Goal: Information Seeking & Learning: Learn about a topic

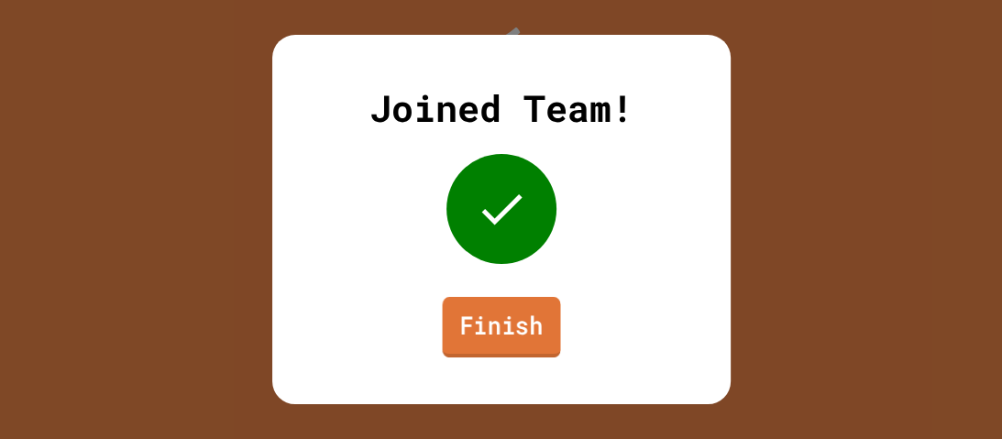
click at [501, 332] on link "Finish" at bounding box center [501, 327] width 118 height 61
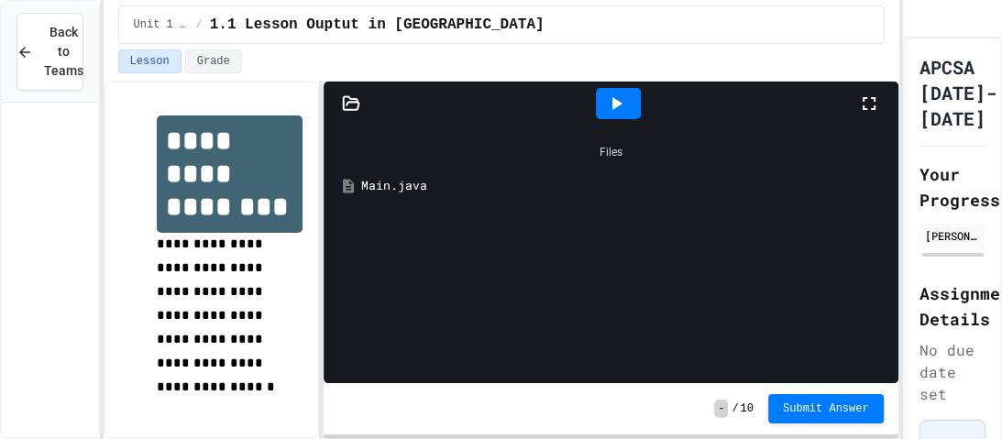
scroll to position [386, 0]
click at [68, 199] on span "1.4C Activity C" at bounding box center [74, 206] width 34 height 19
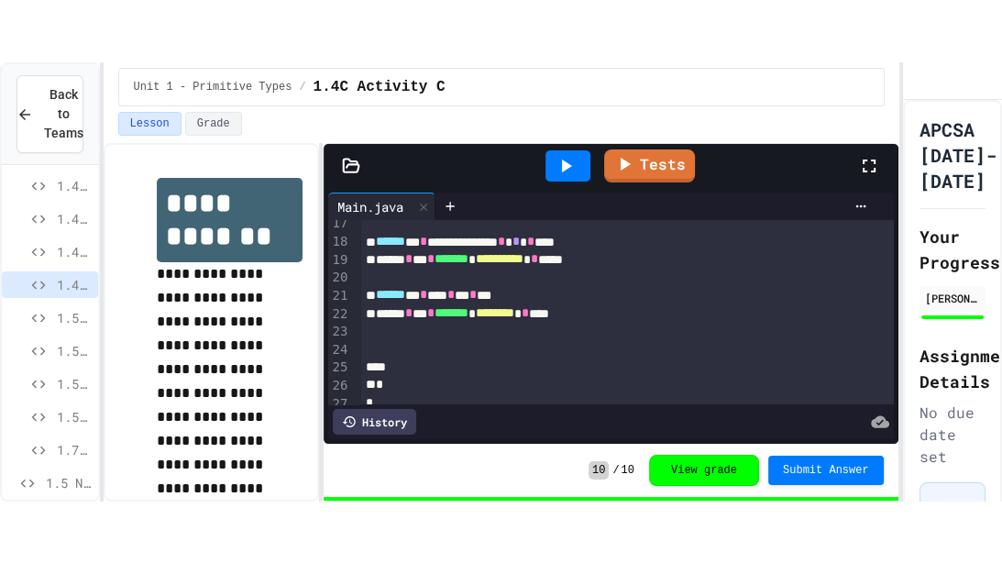
scroll to position [325, 0]
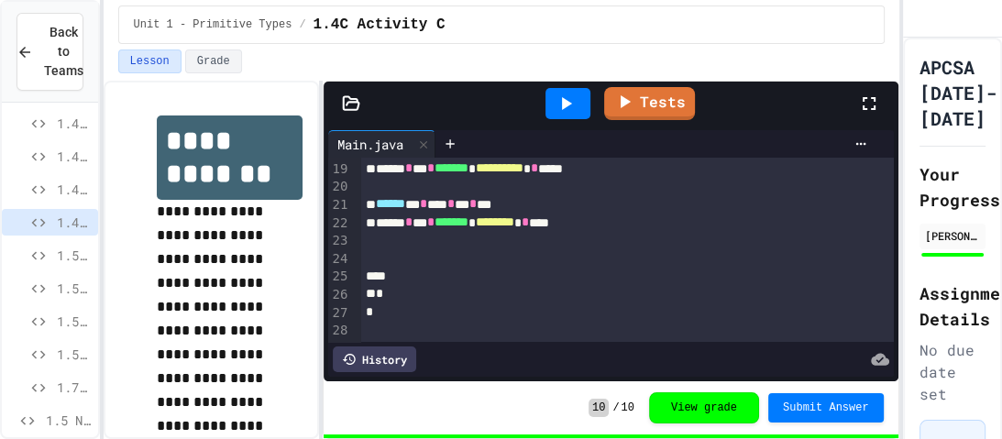
click at [571, 103] on icon at bounding box center [567, 103] width 10 height 13
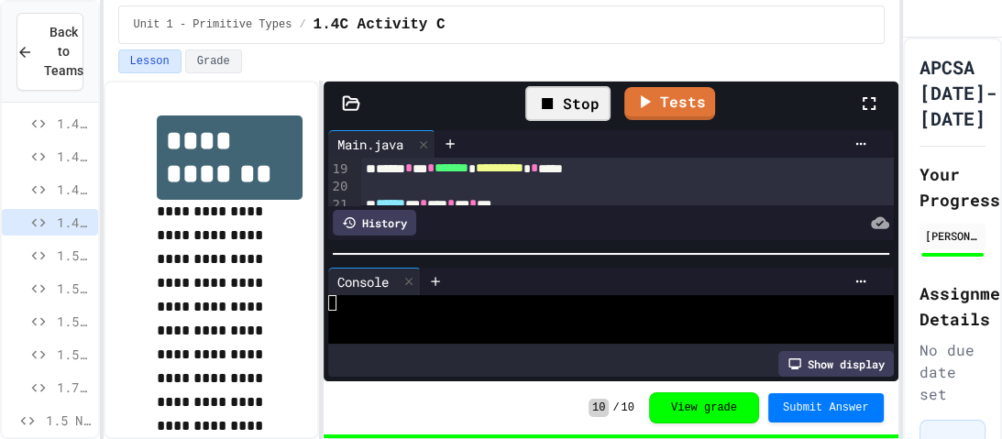
click at [867, 103] on icon at bounding box center [869, 104] width 22 height 22
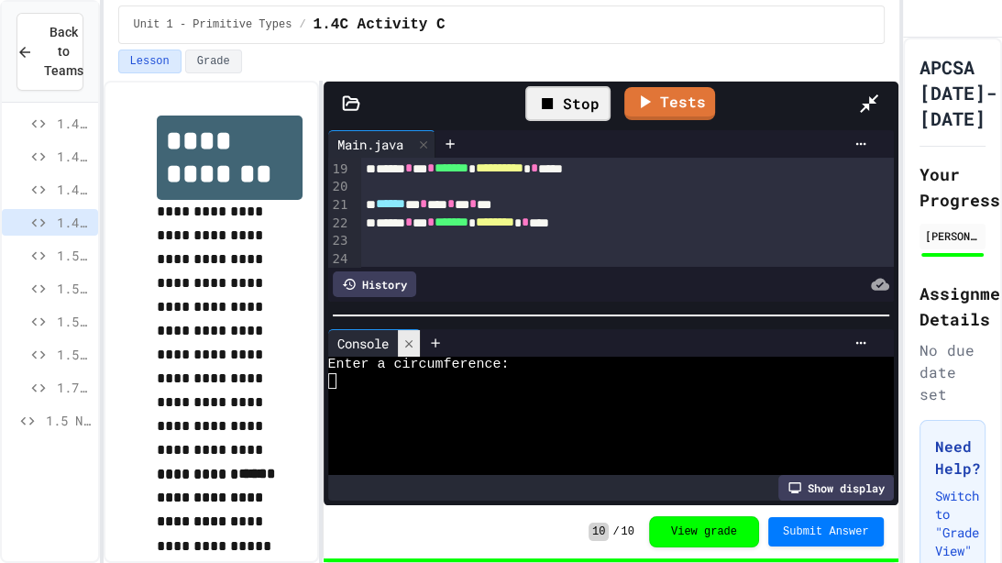
scroll to position [262, 0]
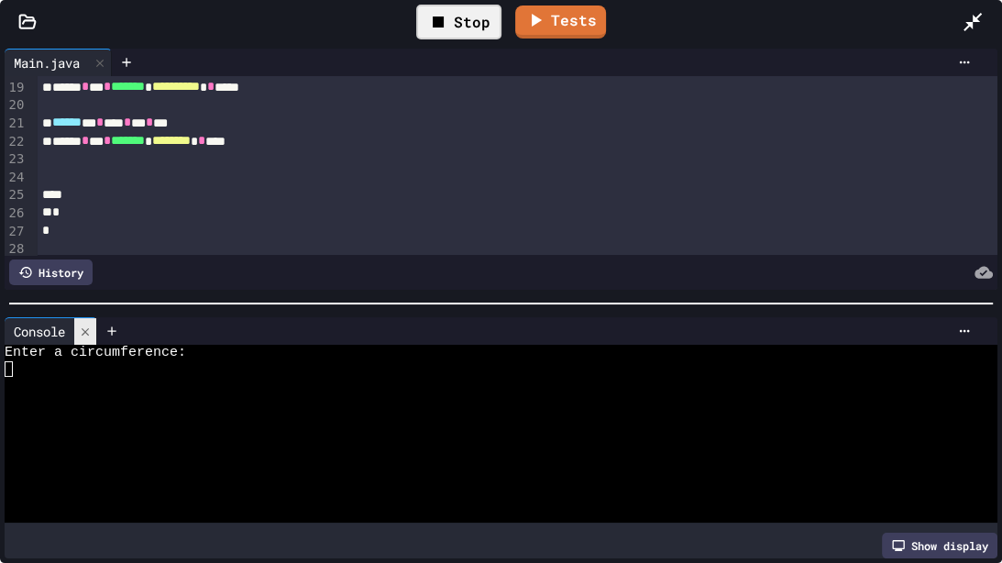
click at [83, 328] on icon at bounding box center [85, 331] width 13 height 13
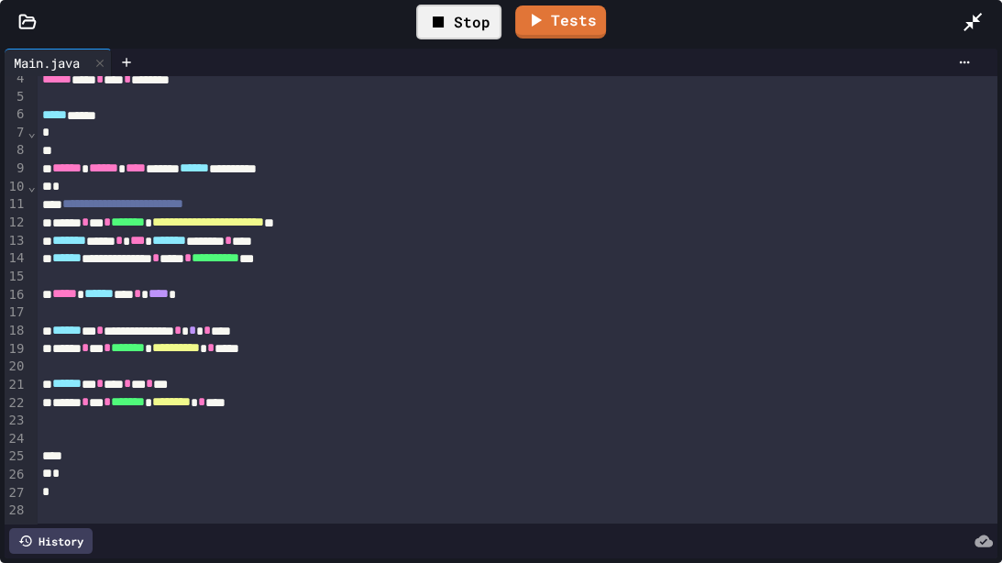
scroll to position [63, 0]
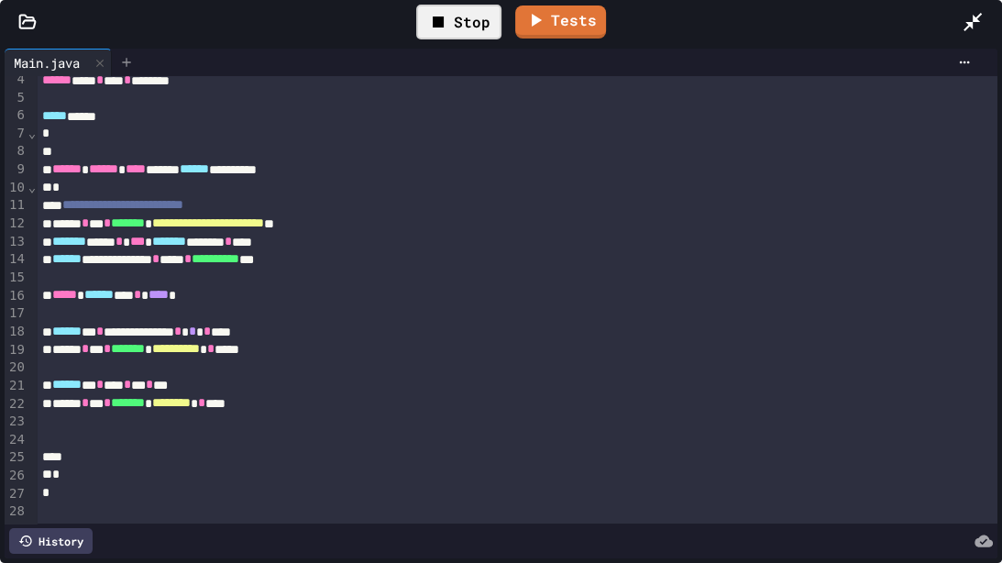
click at [130, 67] on icon at bounding box center [126, 62] width 15 height 15
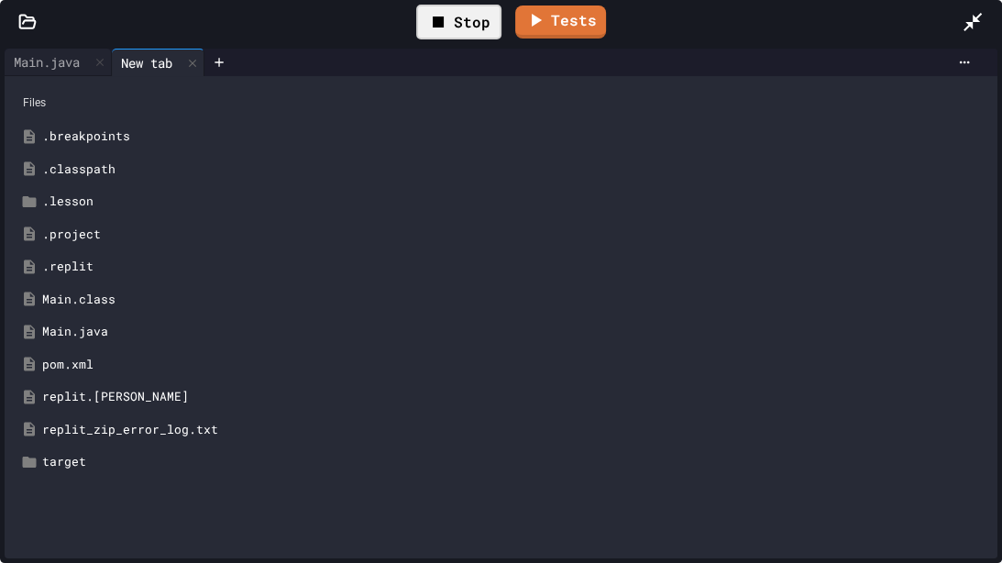
click at [467, 24] on div "Stop" at bounding box center [458, 22] width 85 height 35
click at [467, 24] on icon at bounding box center [457, 22] width 22 height 22
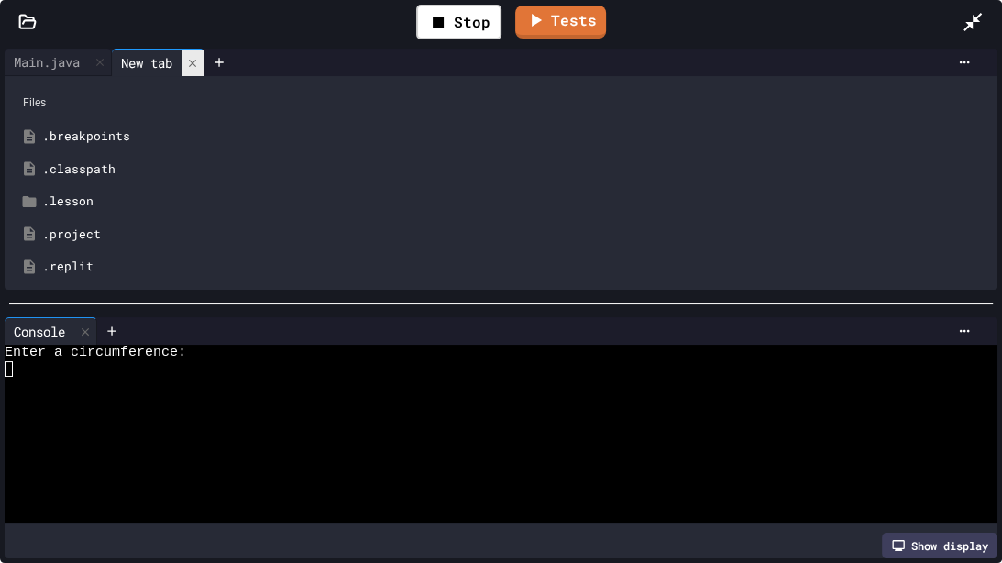
click at [199, 67] on icon at bounding box center [192, 63] width 13 height 13
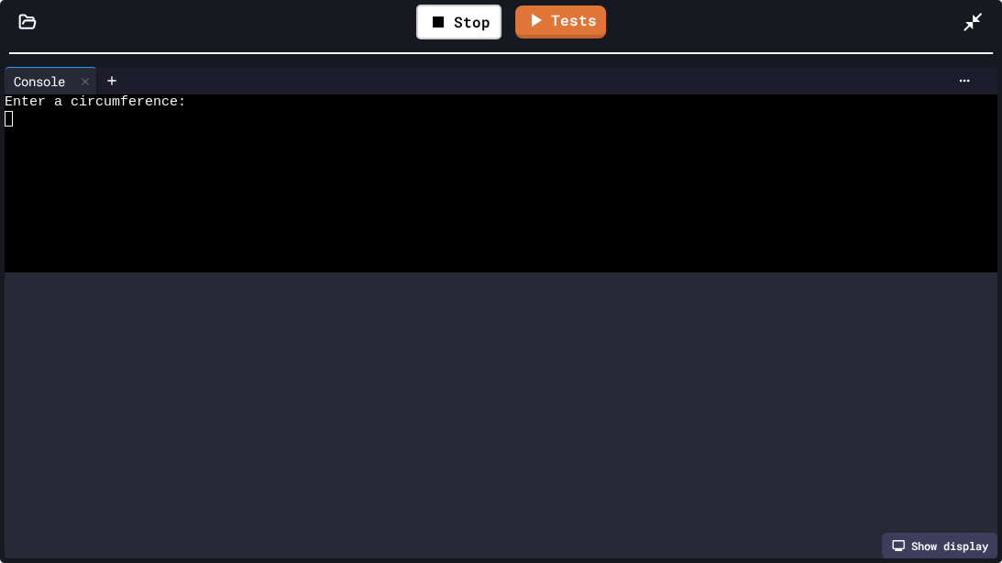
click at [439, 0] on div "**********" at bounding box center [501, 281] width 1002 height 563
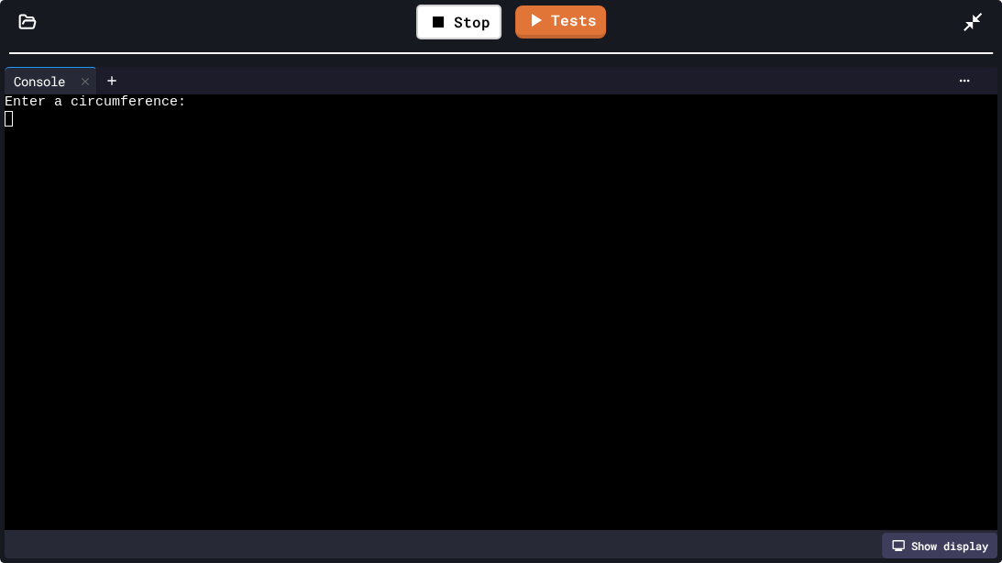
click at [11, 125] on textarea "Terminal input" at bounding box center [9, 119] width 8 height 17
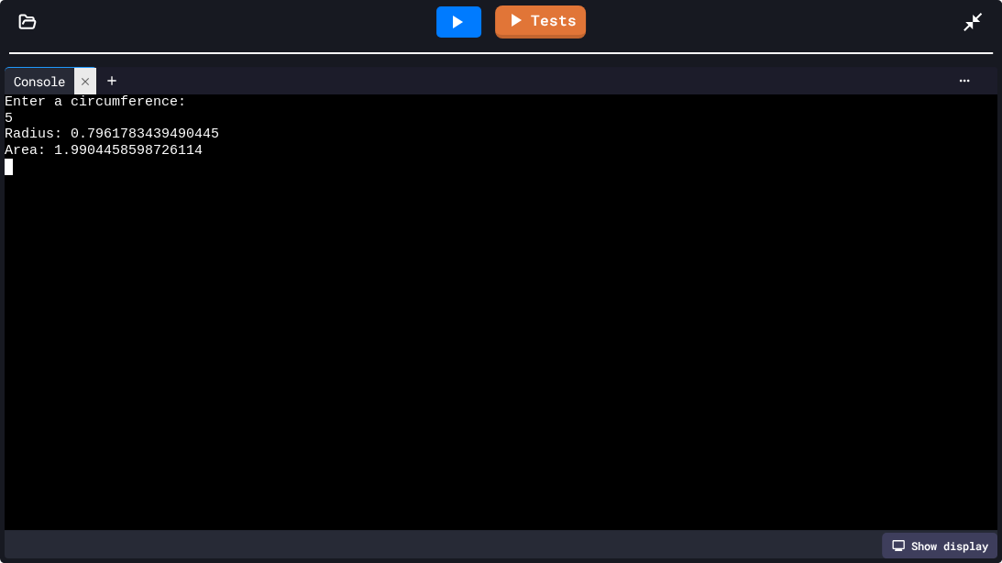
click at [87, 85] on icon at bounding box center [85, 81] width 13 height 13
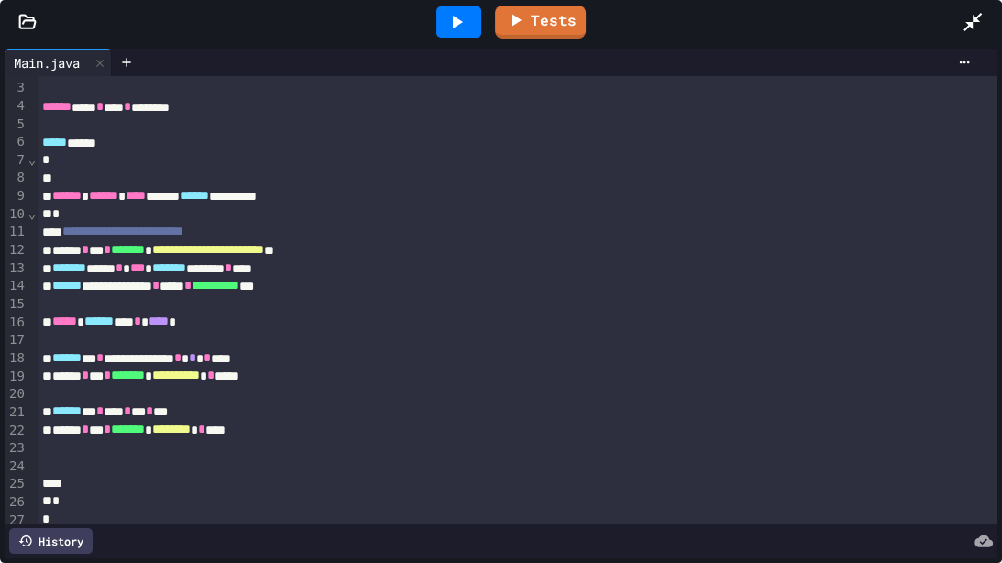
scroll to position [48, 0]
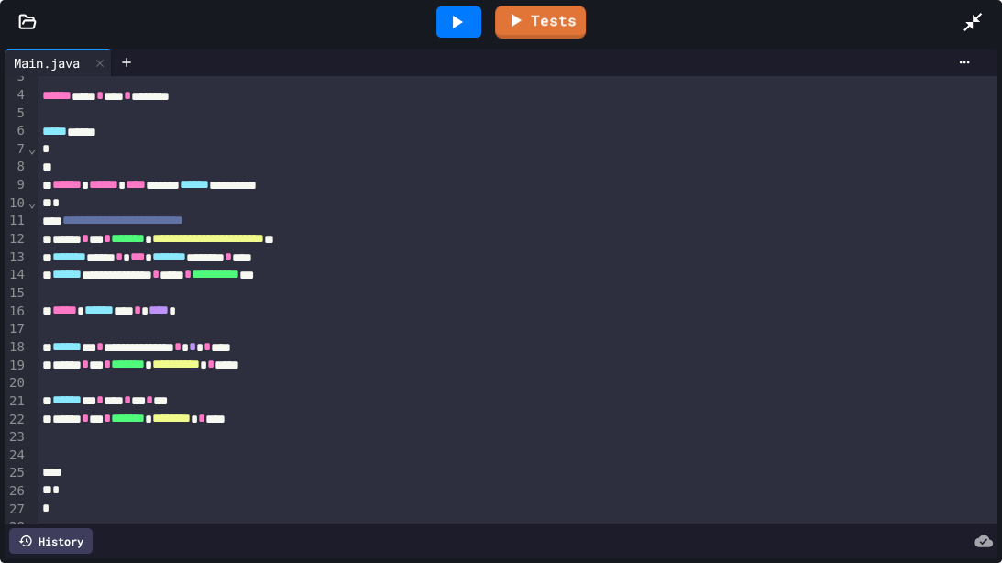
click at [457, 28] on icon at bounding box center [457, 22] width 22 height 22
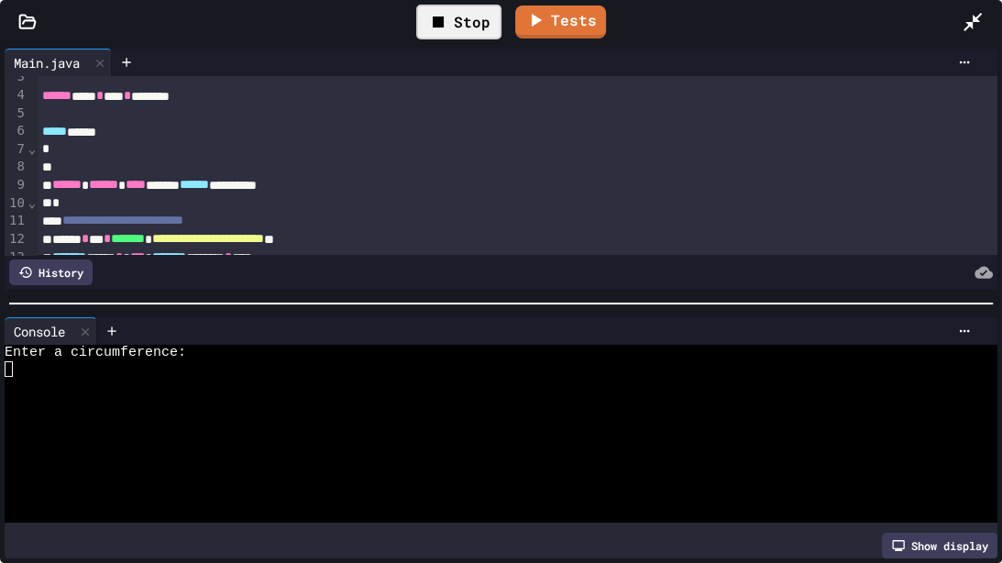
click at [40, 368] on div at bounding box center [493, 369] width 977 height 17
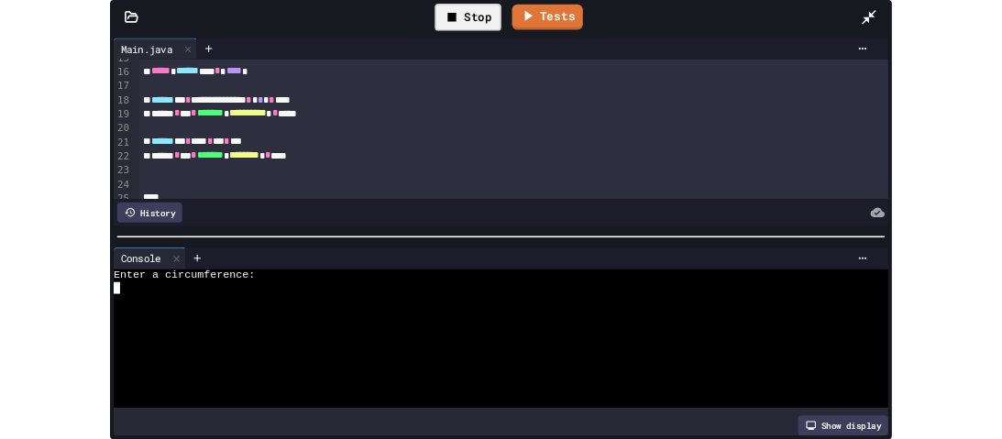
scroll to position [268, 0]
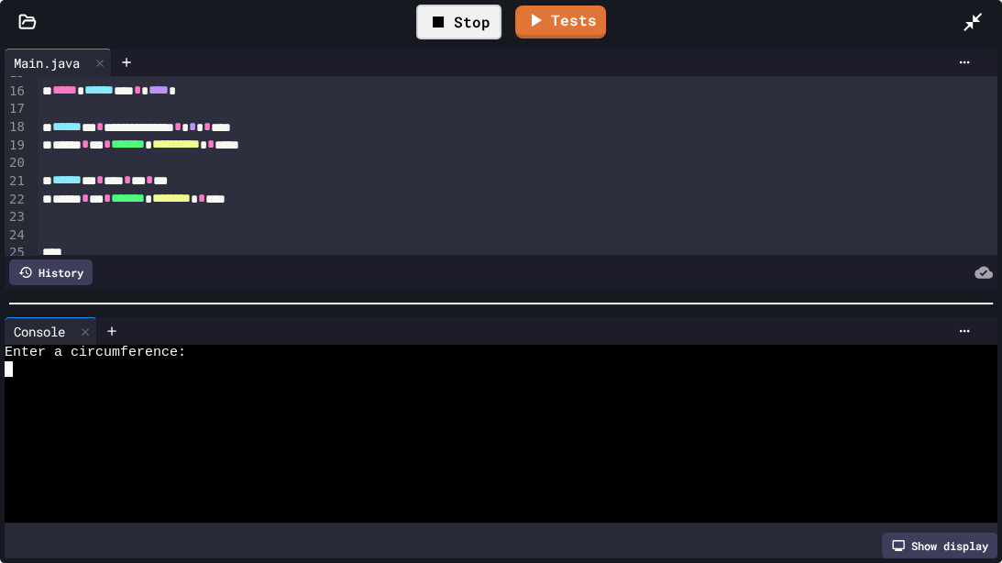
click at [57, 381] on div at bounding box center [493, 385] width 977 height 17
click at [981, 28] on icon at bounding box center [973, 22] width 22 height 22
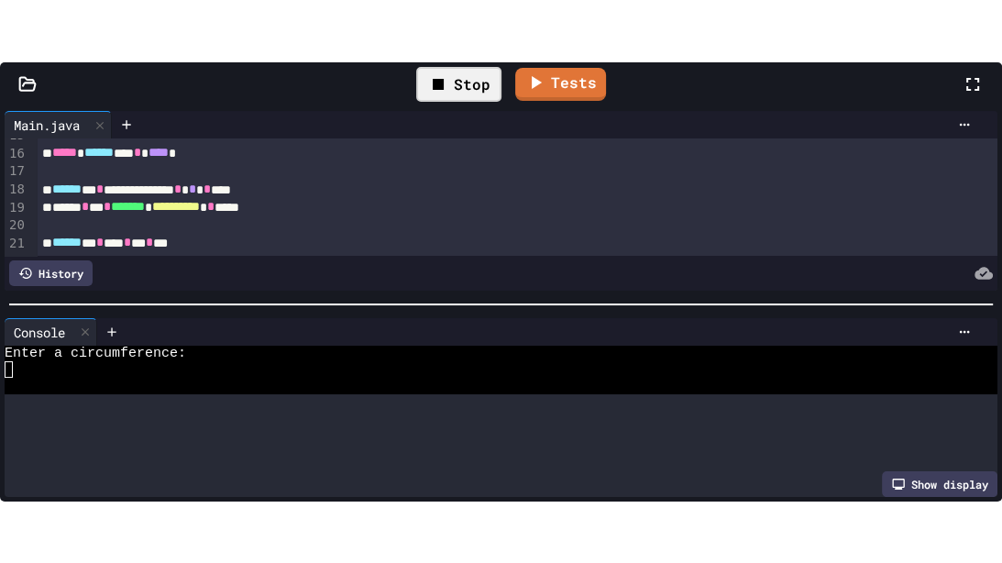
scroll to position [325, 0]
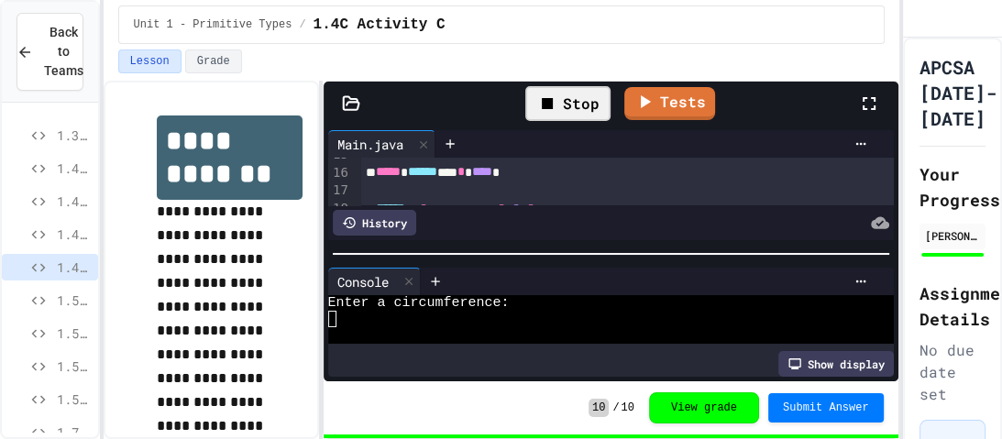
click at [65, 293] on span "1.5A Activity A" at bounding box center [74, 300] width 34 height 19
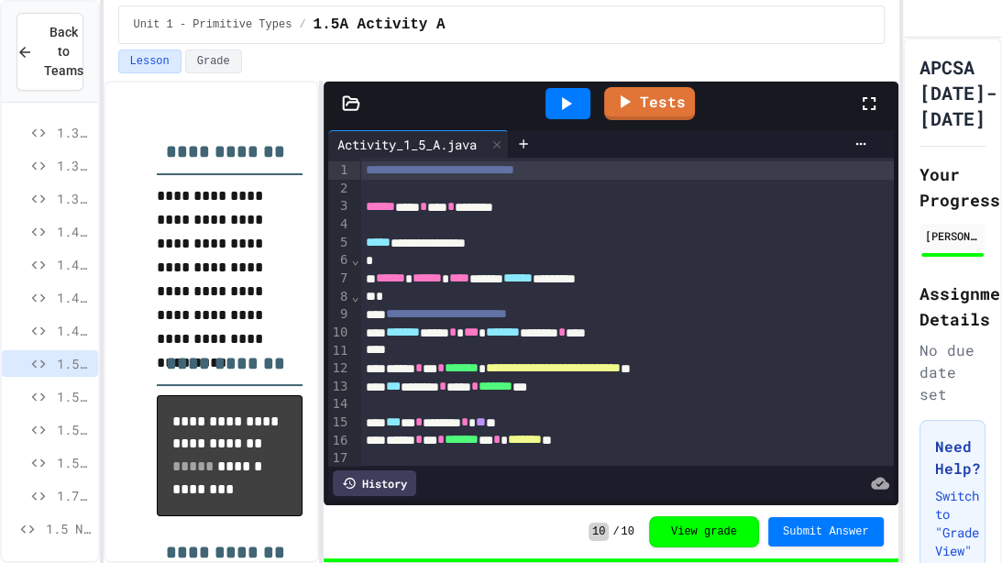
scroll to position [94, 0]
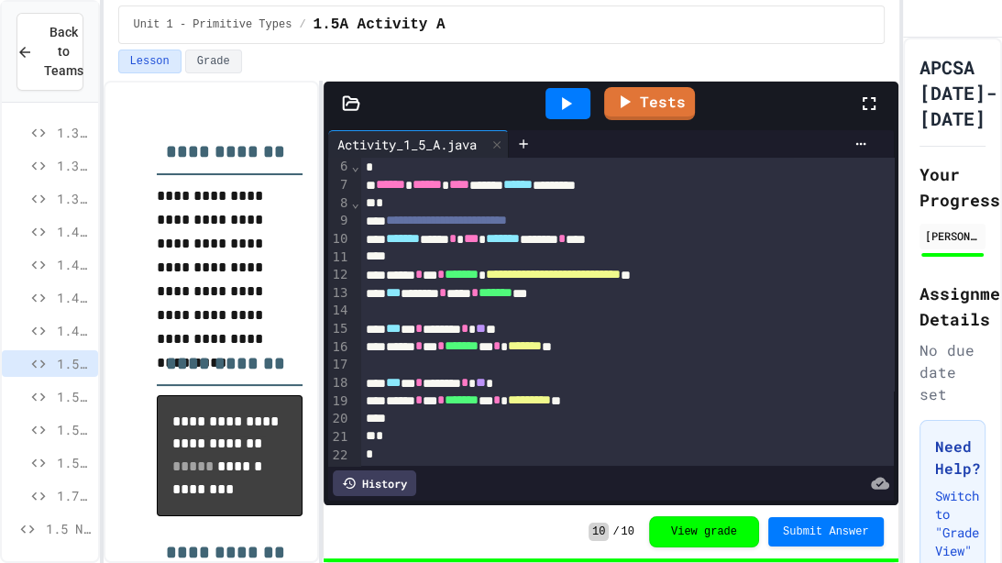
click at [689, 342] on div "****** * *** * ******* ** * ******* **" at bounding box center [626, 346] width 533 height 18
click at [572, 102] on icon at bounding box center [566, 104] width 22 height 22
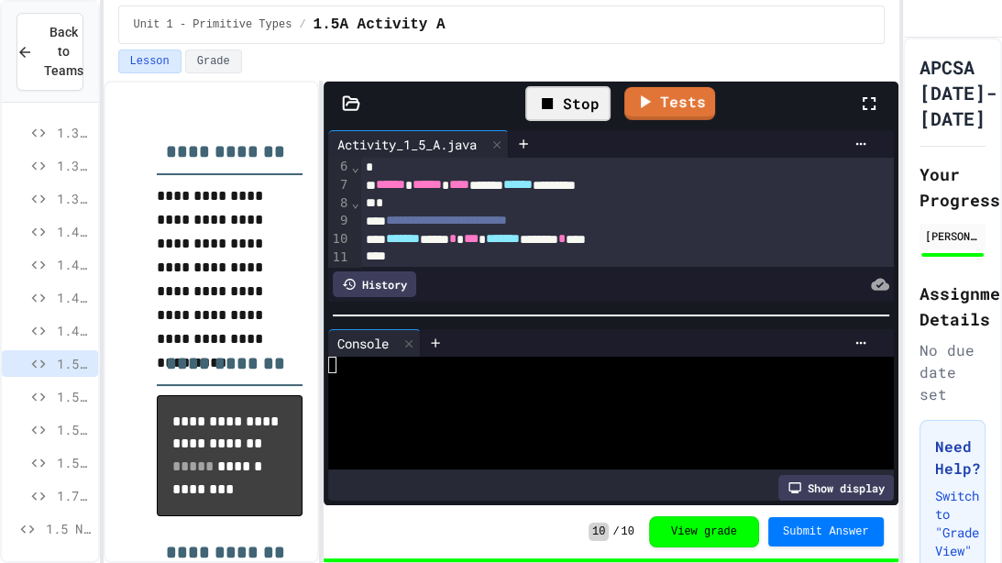
click at [865, 103] on icon at bounding box center [869, 104] width 22 height 22
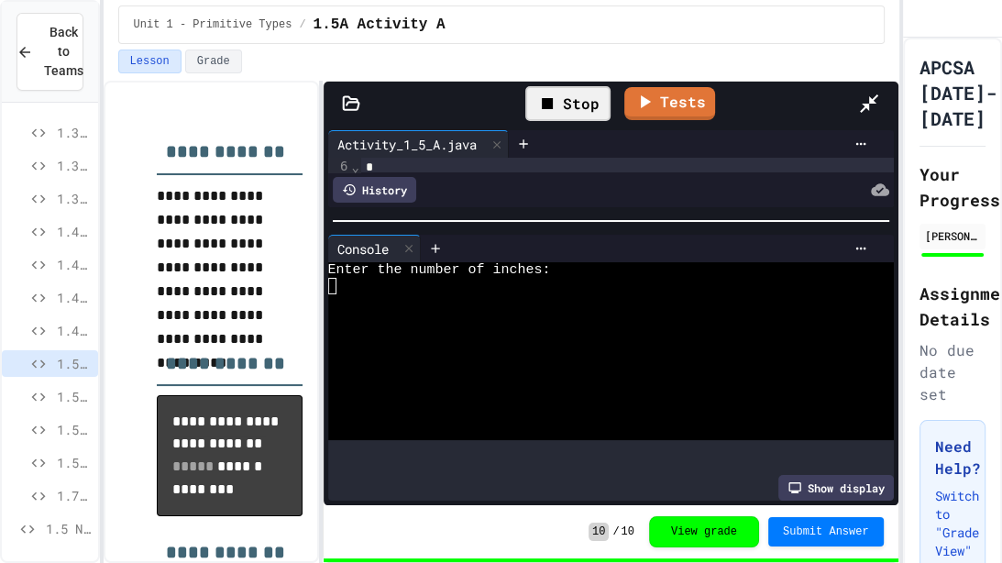
click at [324, 82] on div "**********" at bounding box center [611, 294] width 575 height 424
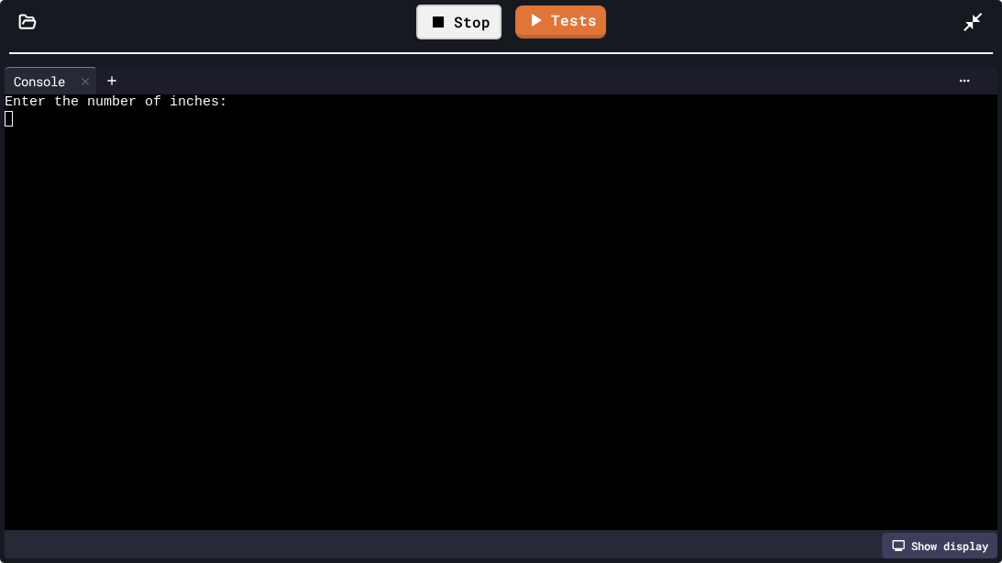
click at [53, 162] on div at bounding box center [493, 167] width 977 height 17
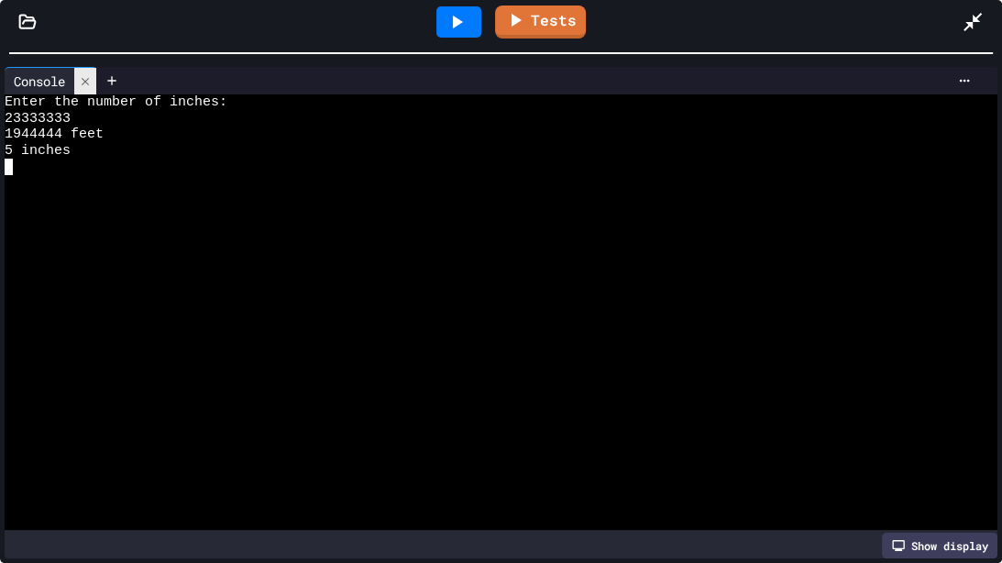
click at [89, 90] on div at bounding box center [85, 81] width 22 height 27
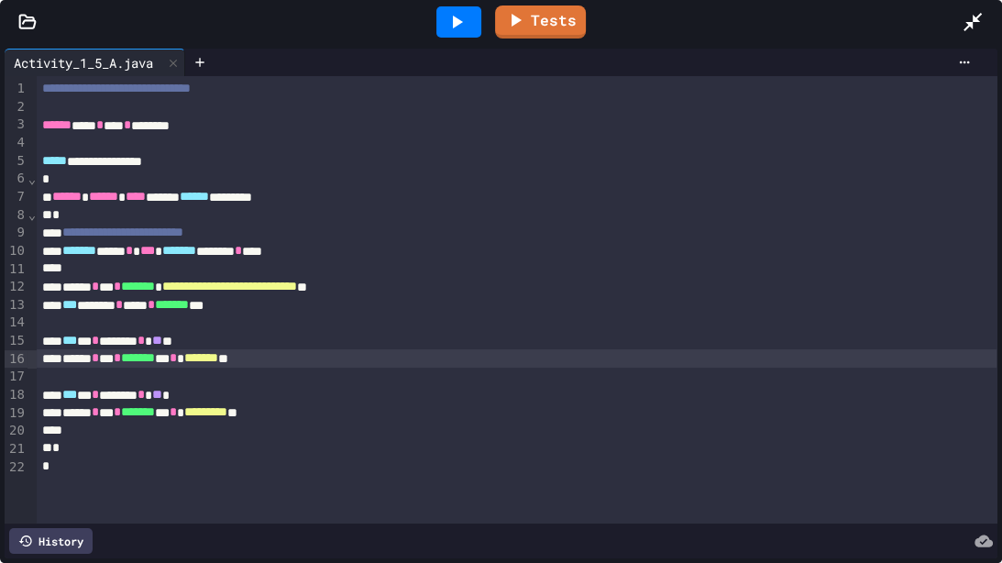
scroll to position [0, 0]
click at [440, 29] on div at bounding box center [458, 21] width 45 height 31
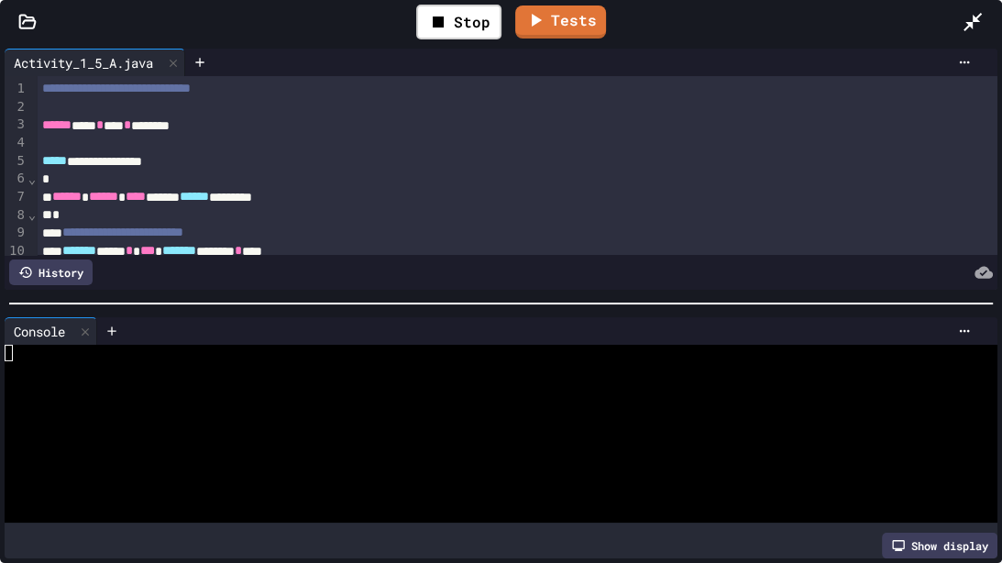
click at [39, 364] on div at bounding box center [493, 369] width 977 height 17
click at [21, 376] on div at bounding box center [493, 369] width 977 height 17
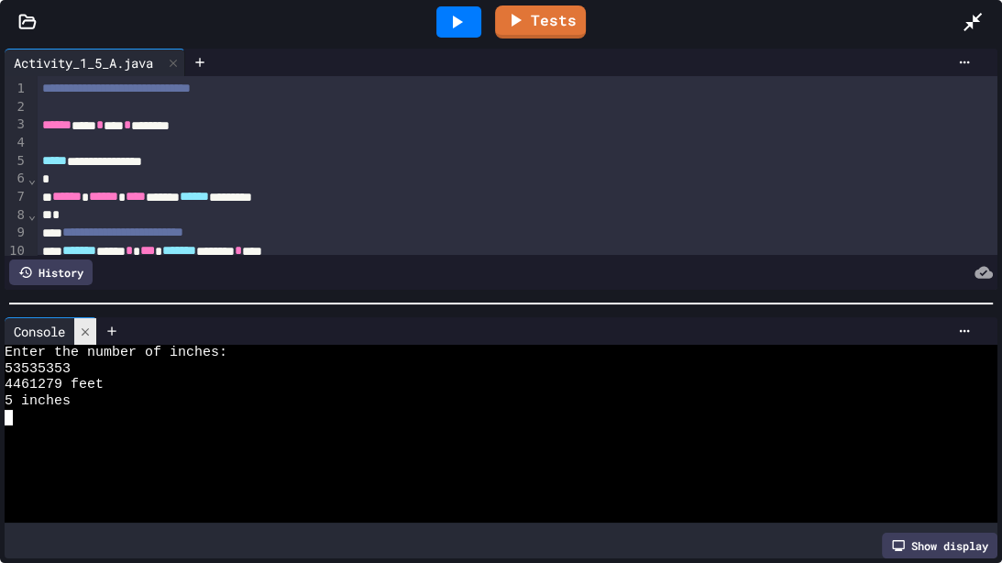
click at [90, 338] on div at bounding box center [85, 331] width 22 height 27
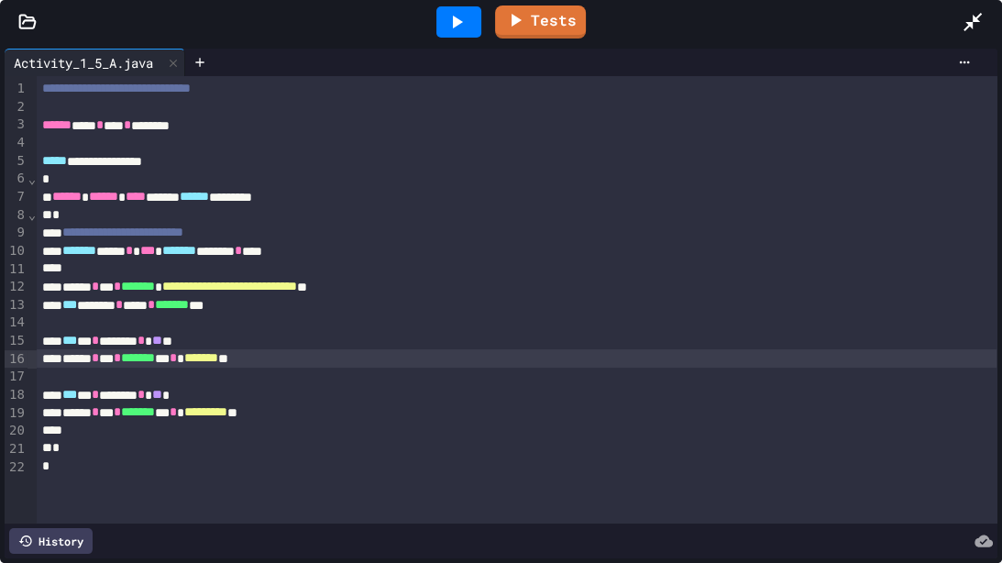
click at [980, 27] on icon at bounding box center [973, 22] width 22 height 22
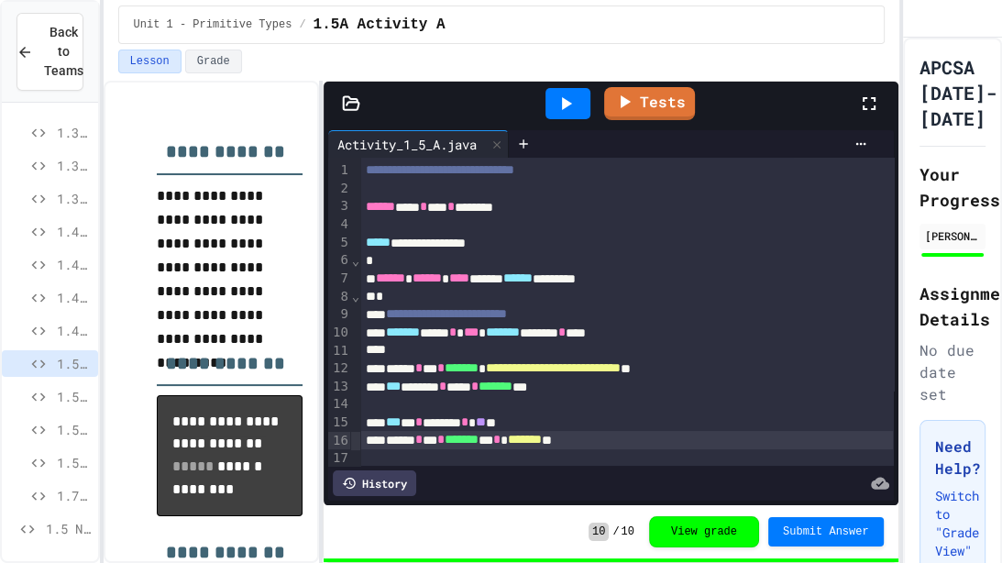
click at [57, 336] on span "1.4C Activity C" at bounding box center [74, 330] width 34 height 19
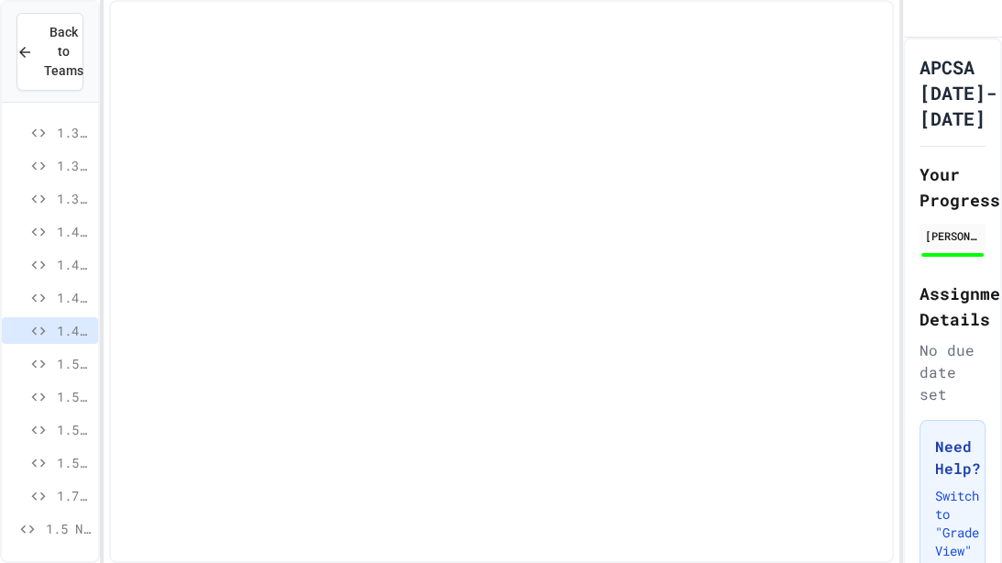
scroll to position [247, 0]
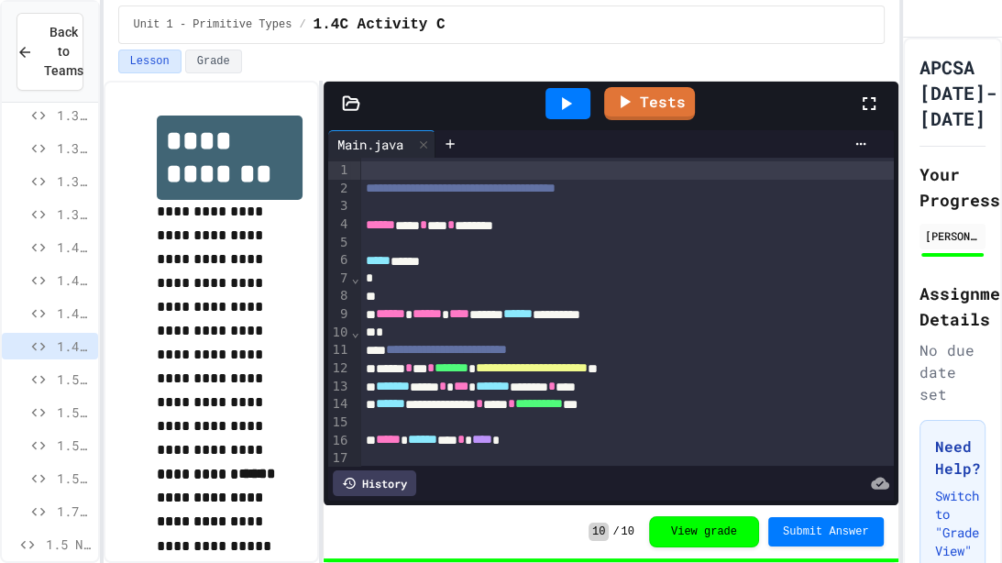
click at [58, 314] on span "1.4B Activity B" at bounding box center [74, 312] width 34 height 19
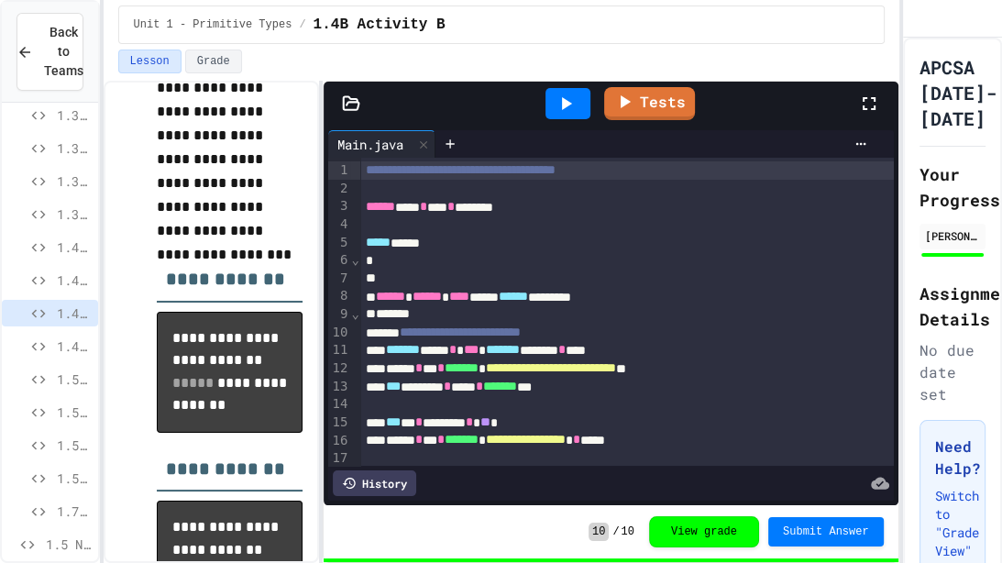
scroll to position [129, 0]
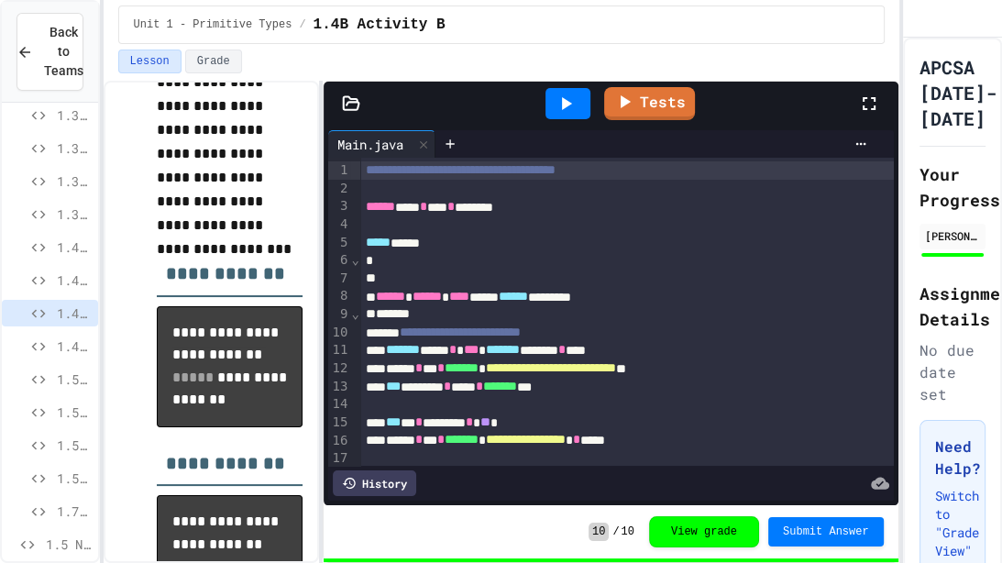
click at [72, 277] on span "1.4A Activity A" at bounding box center [74, 279] width 34 height 19
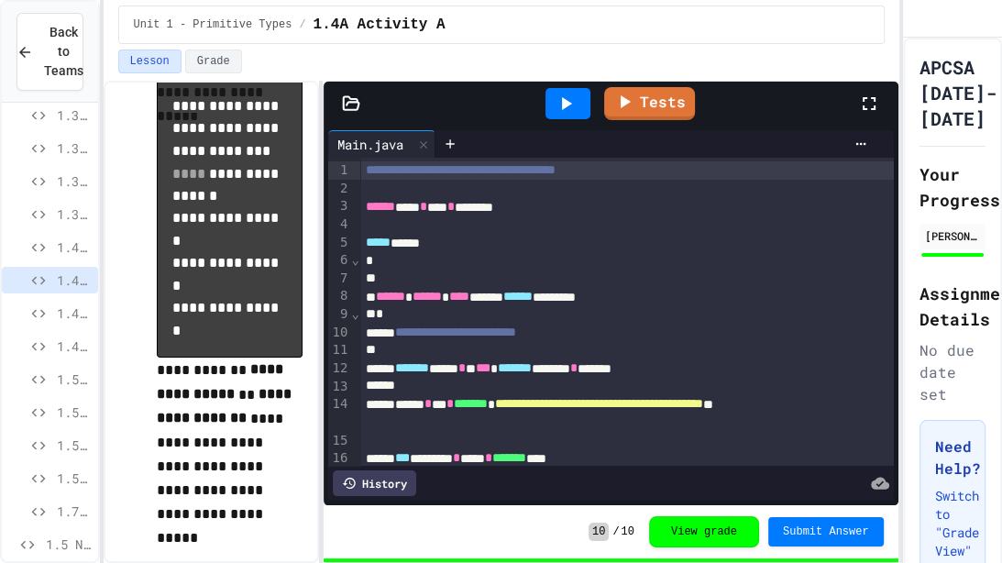
scroll to position [630, 0]
click at [66, 242] on span "1.4 Lesson - Number Calculations" at bounding box center [74, 246] width 34 height 19
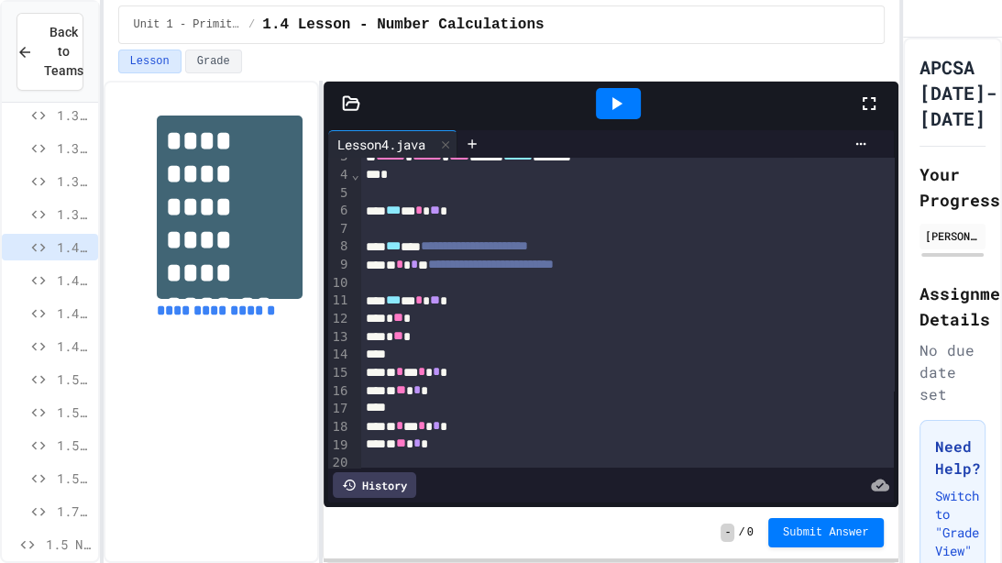
scroll to position [66, 0]
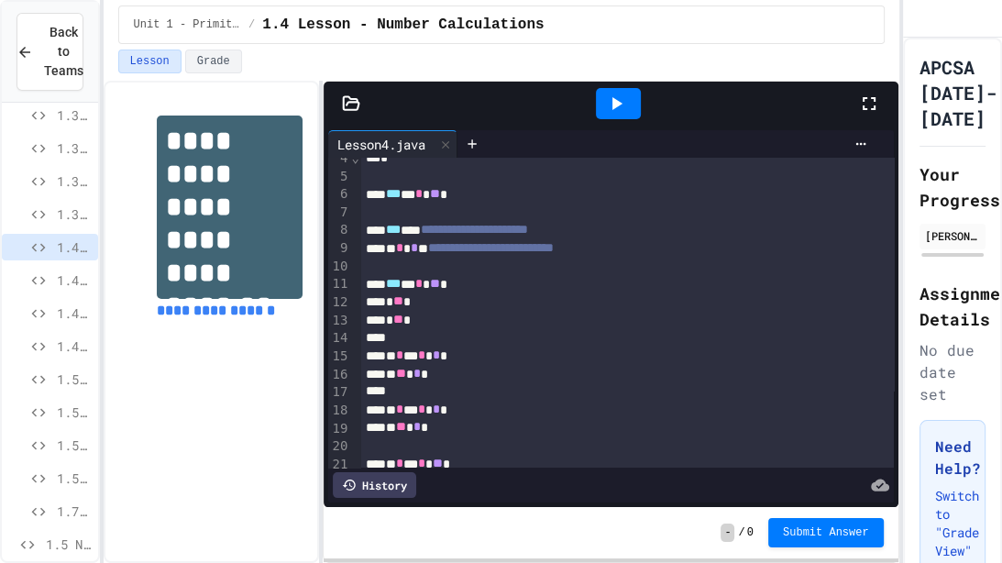
click at [62, 211] on span "1.3C Activity C" at bounding box center [74, 213] width 34 height 19
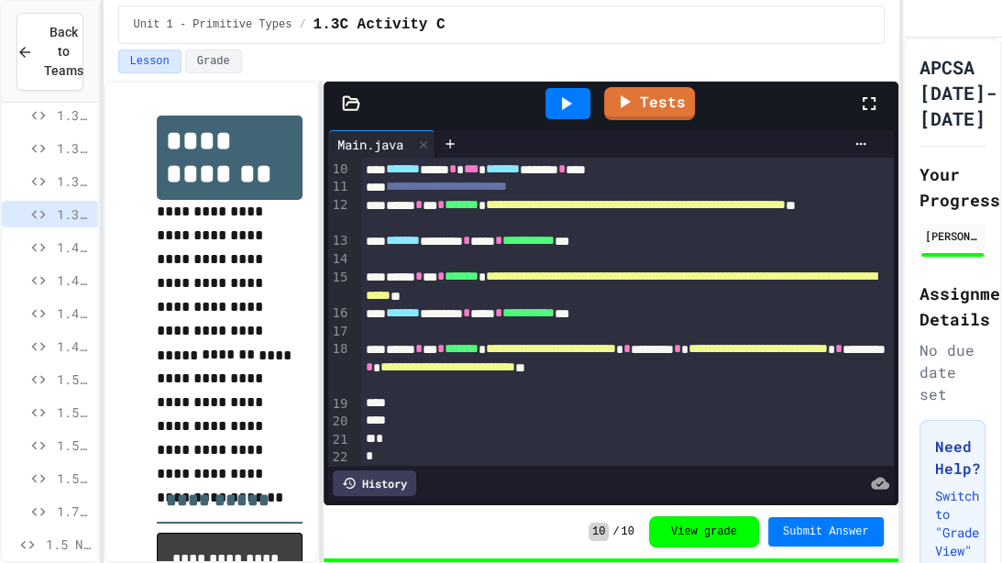
scroll to position [164, 0]
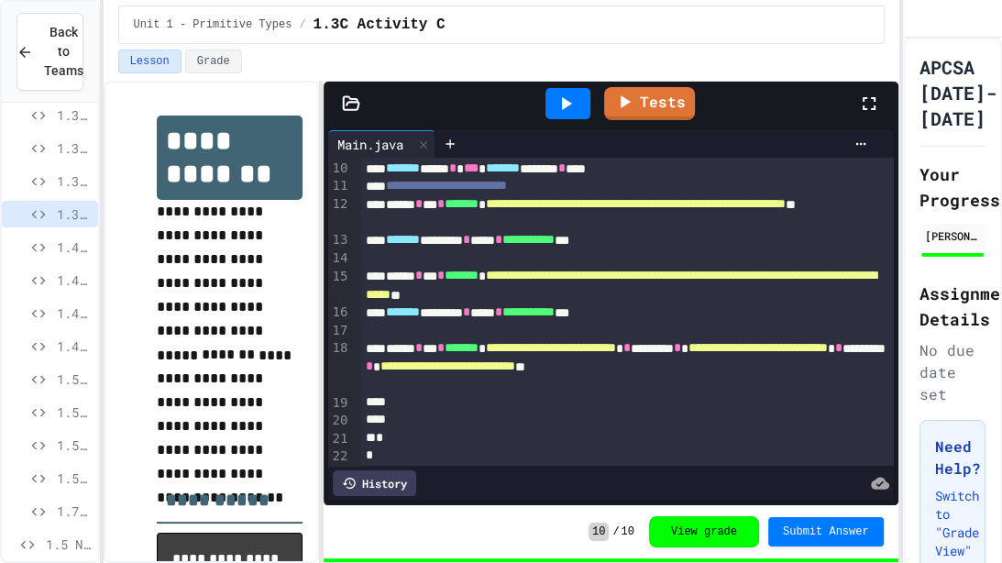
click at [60, 179] on span "1.3B Activity B" at bounding box center [74, 180] width 34 height 19
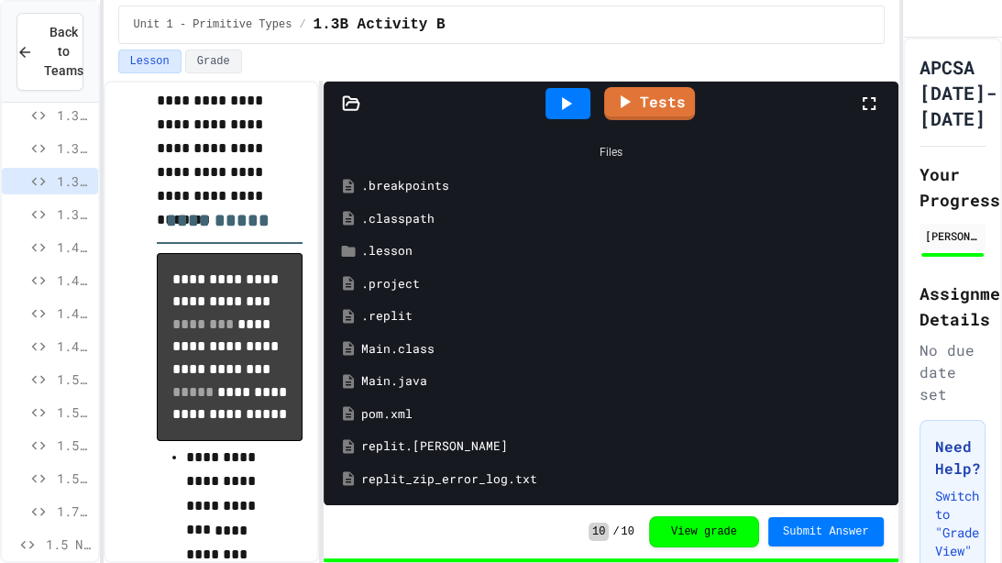
scroll to position [160, 0]
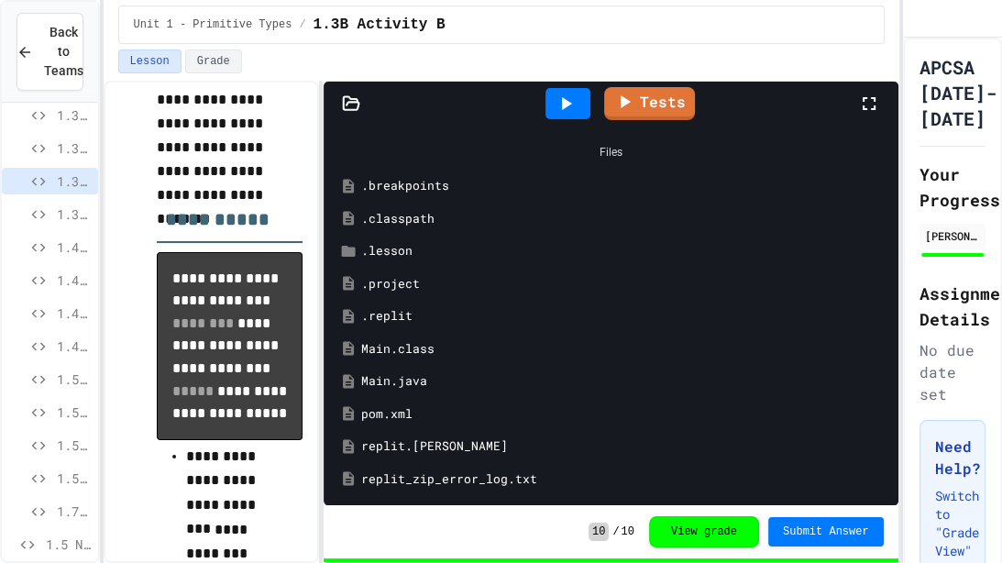
click at [556, 102] on icon at bounding box center [566, 104] width 22 height 22
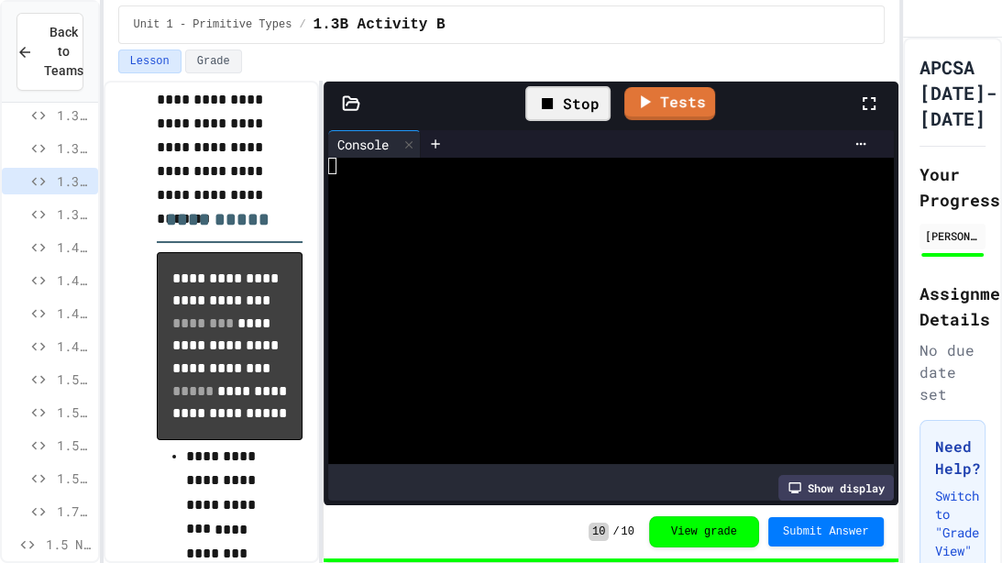
click at [870, 104] on icon at bounding box center [869, 104] width 22 height 22
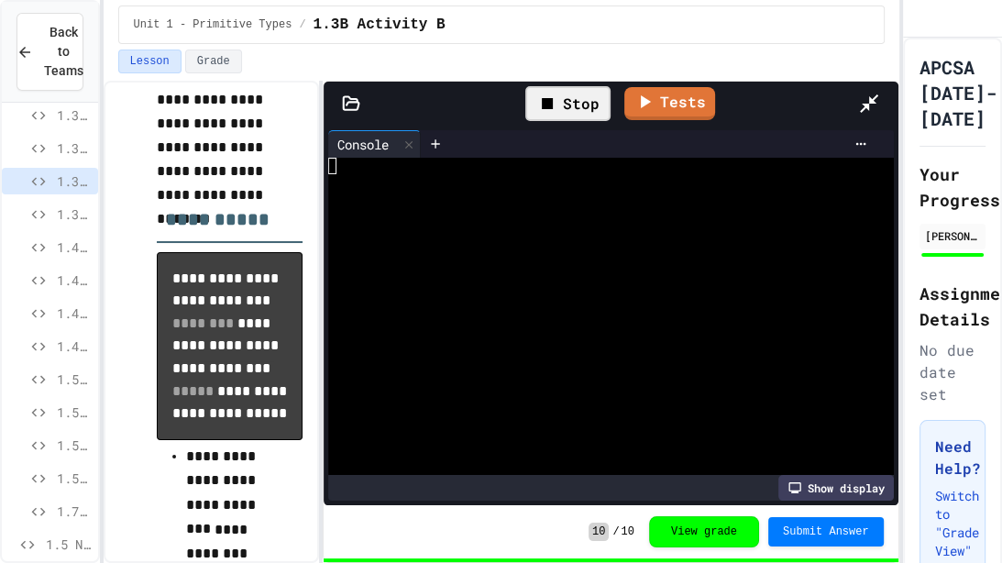
click at [450, 137] on div at bounding box center [662, 144] width 425 height 15
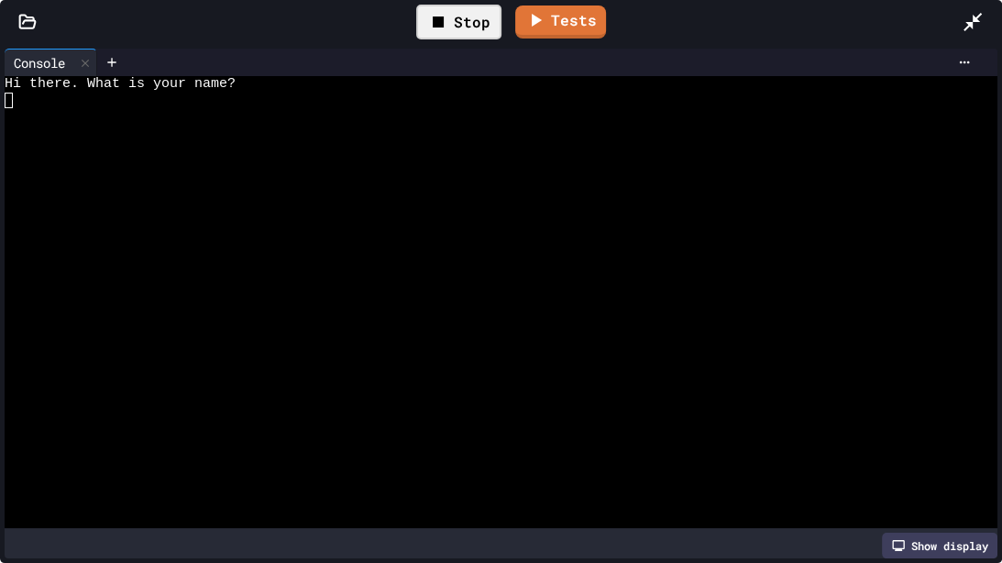
click at [14, 106] on div at bounding box center [493, 101] width 977 height 17
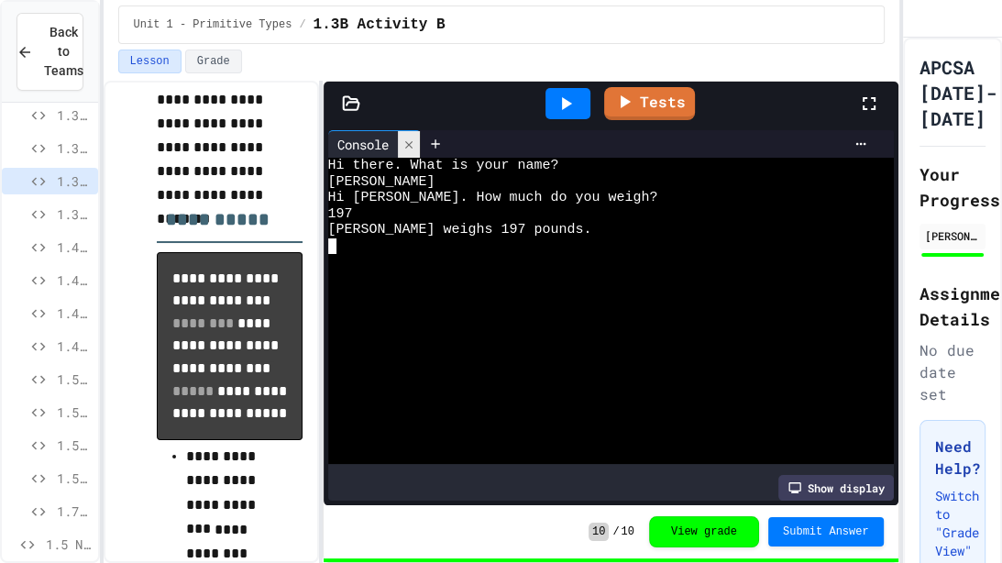
click at [413, 150] on div at bounding box center [409, 144] width 22 height 27
